Goal: Find specific page/section: Find specific page/section

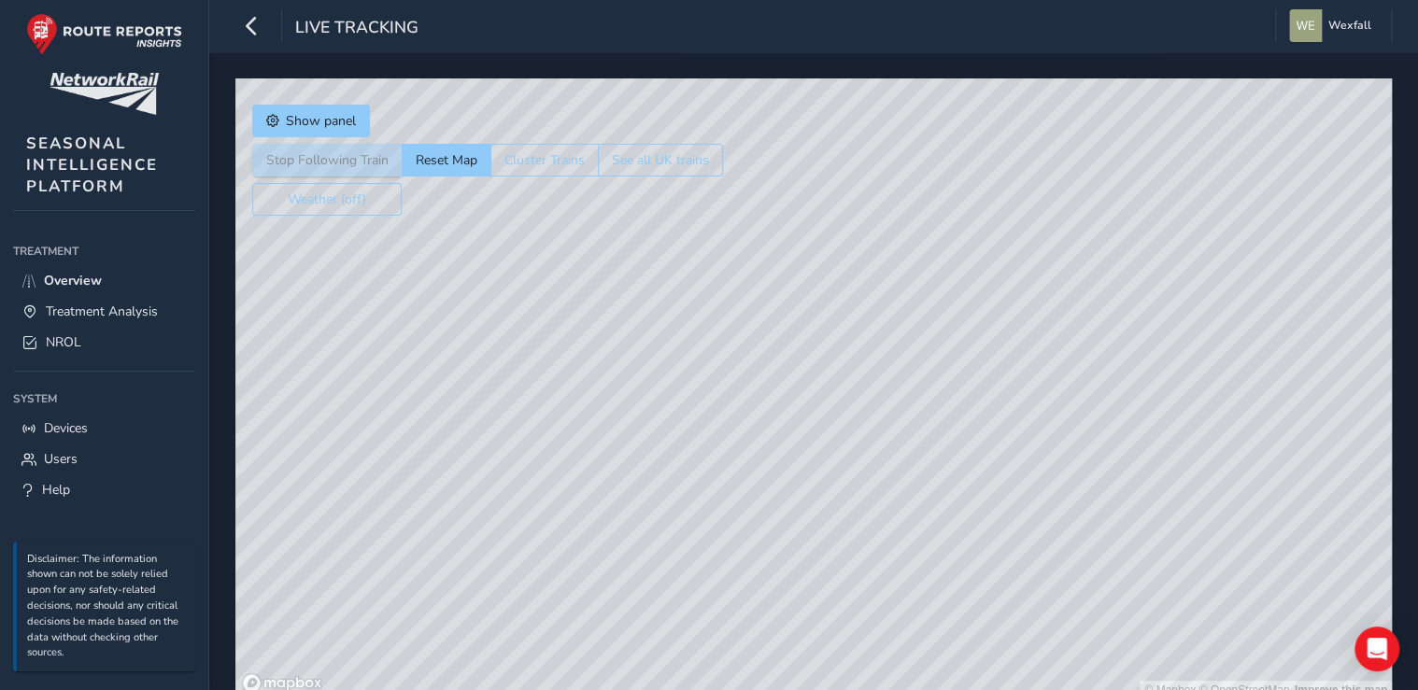
click at [488, 364] on div "© Mapbox © OpenStreetMap Improve this map" at bounding box center [813, 388] width 1156 height 621
click at [101, 310] on span "Treatment Analysis" at bounding box center [102, 312] width 112 height 18
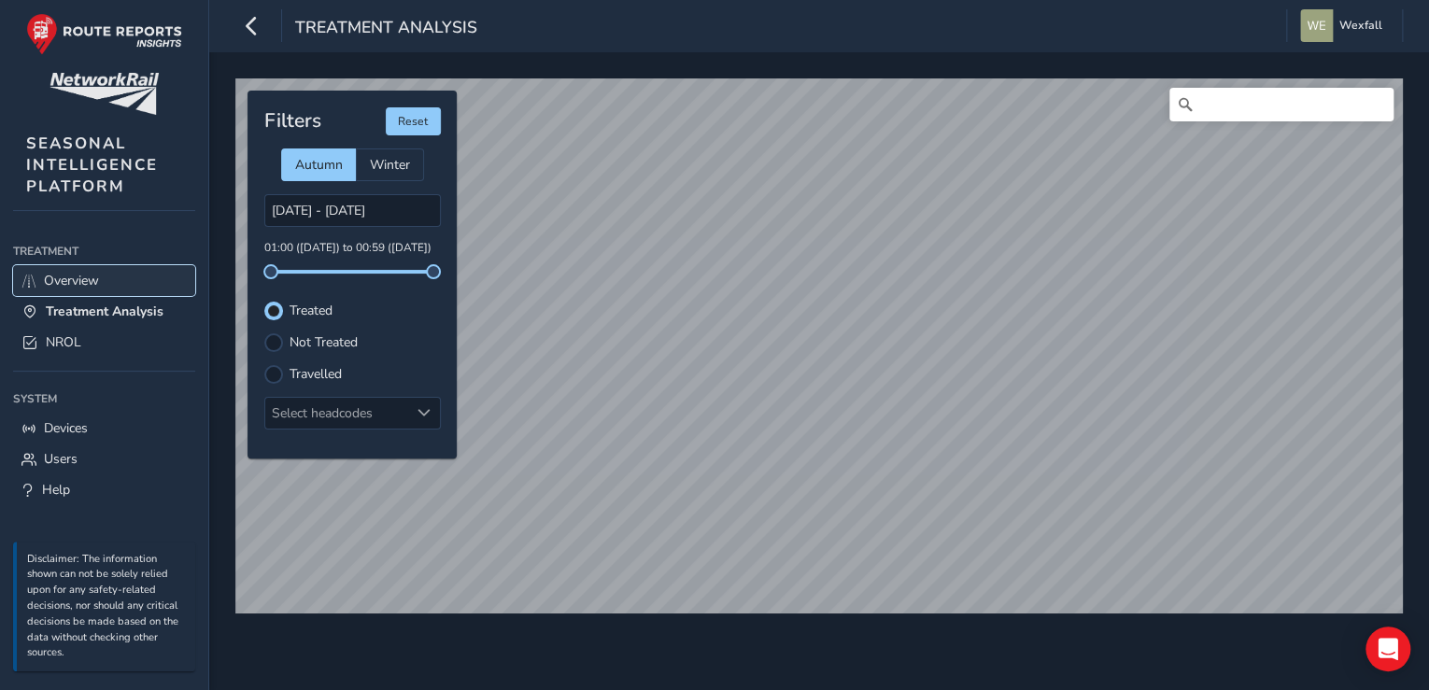
click at [78, 276] on span "Overview" at bounding box center [71, 281] width 55 height 18
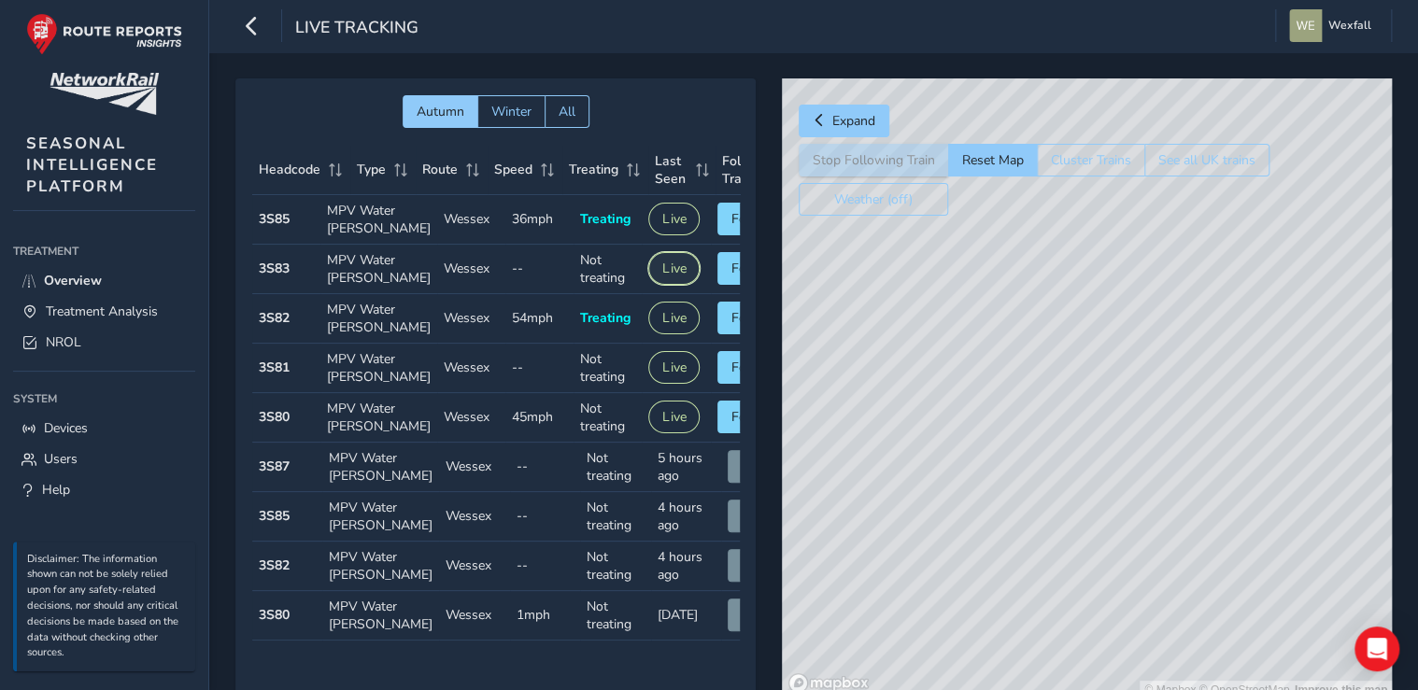
click at [660, 285] on button "Live" at bounding box center [673, 268] width 51 height 33
click at [717, 285] on button "Follow" at bounding box center [751, 268] width 69 height 33
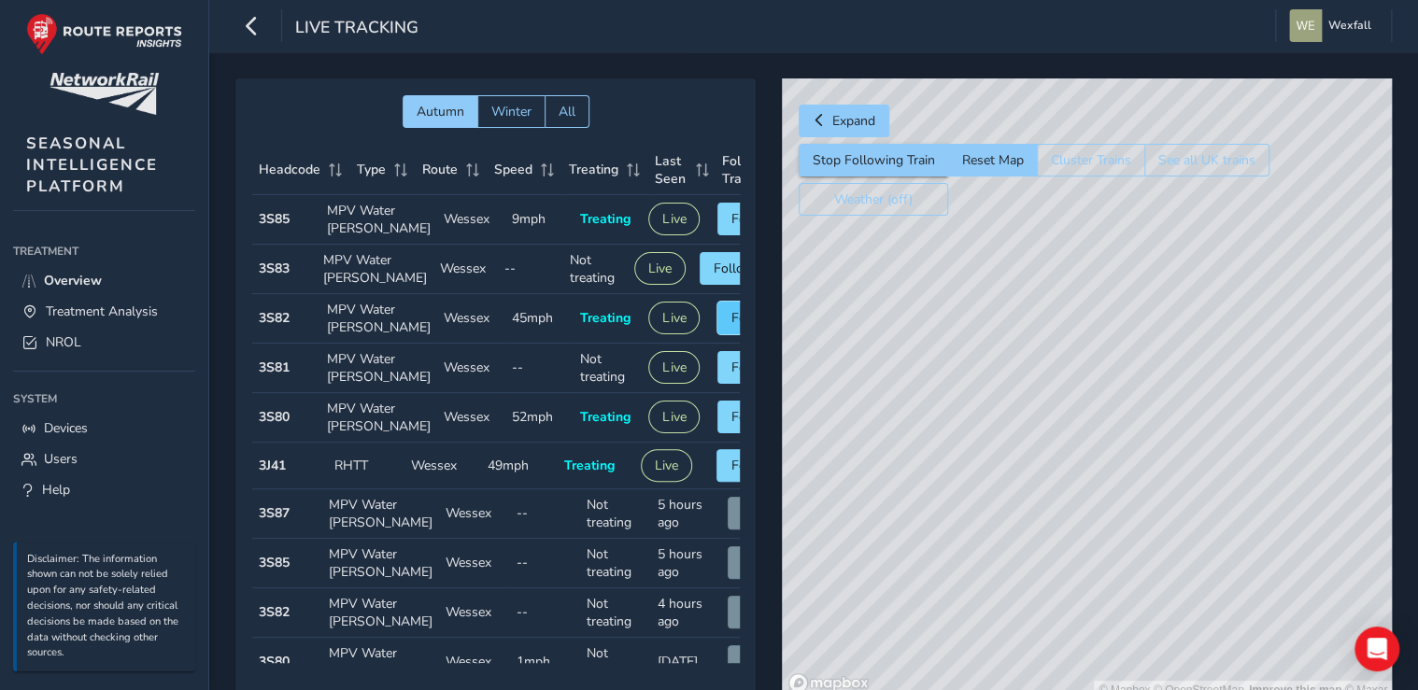
click at [720, 334] on button "Follow" at bounding box center [751, 318] width 69 height 33
